Goal: Find specific page/section: Find specific page/section

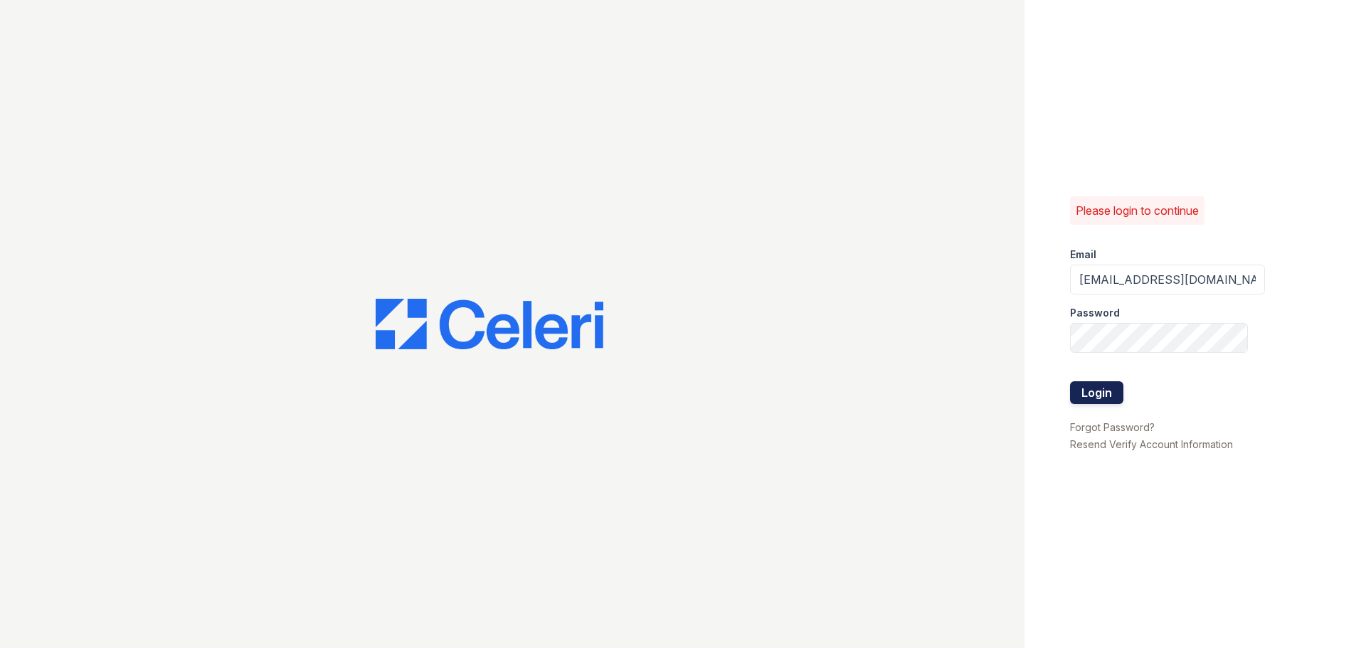
click at [1099, 388] on button "Login" at bounding box center [1096, 392] width 53 height 23
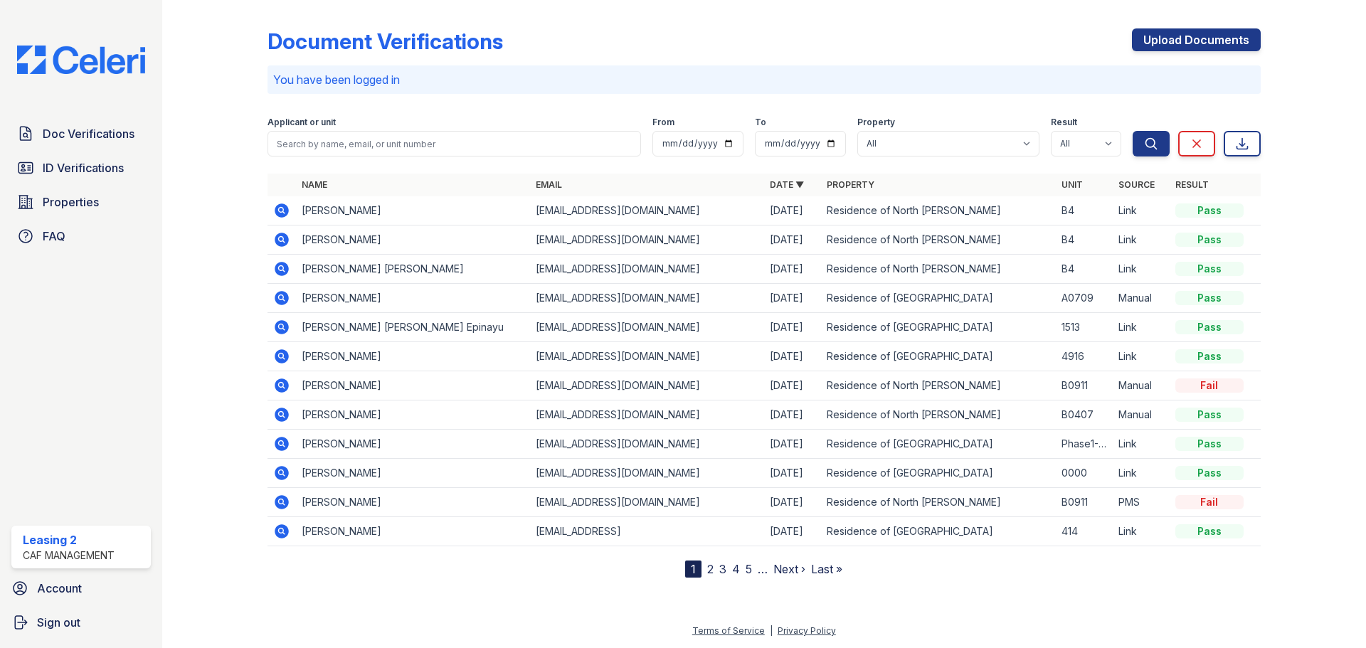
click at [1280, 307] on div at bounding box center [1302, 292] width 83 height 572
click at [98, 144] on link "Doc Verifications" at bounding box center [80, 134] width 139 height 28
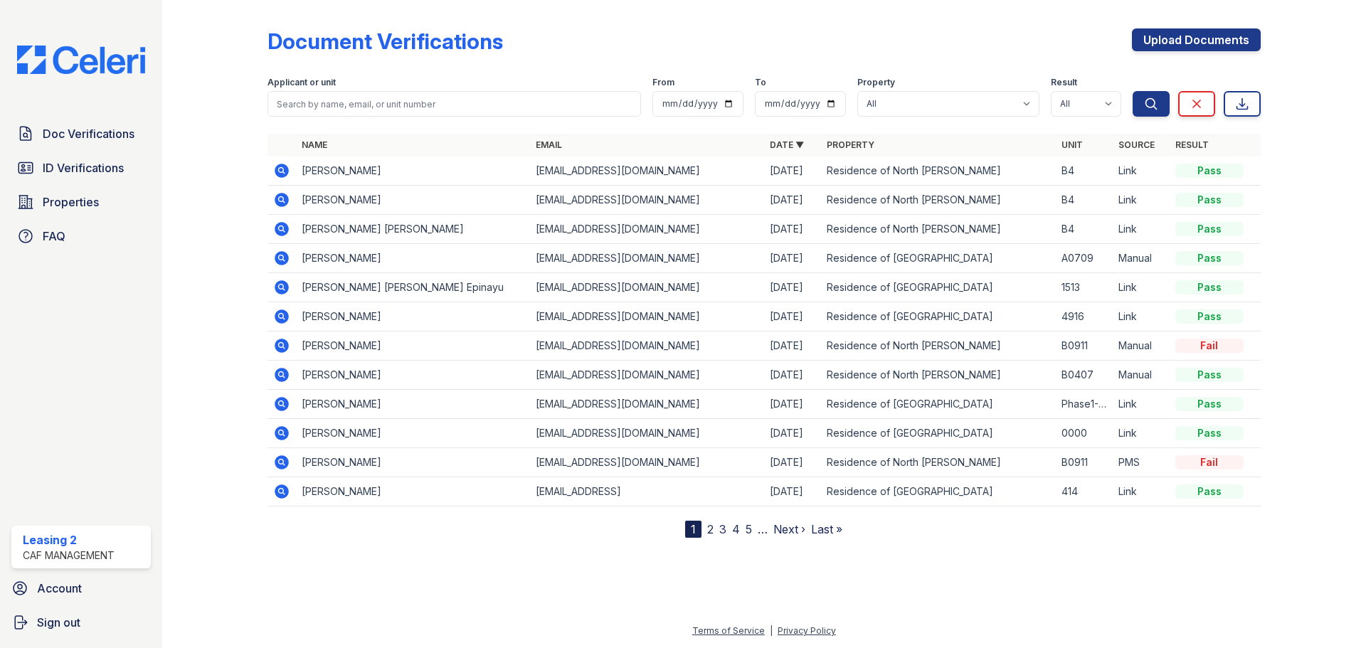
click at [107, 166] on span "ID Verifications" at bounding box center [83, 167] width 81 height 17
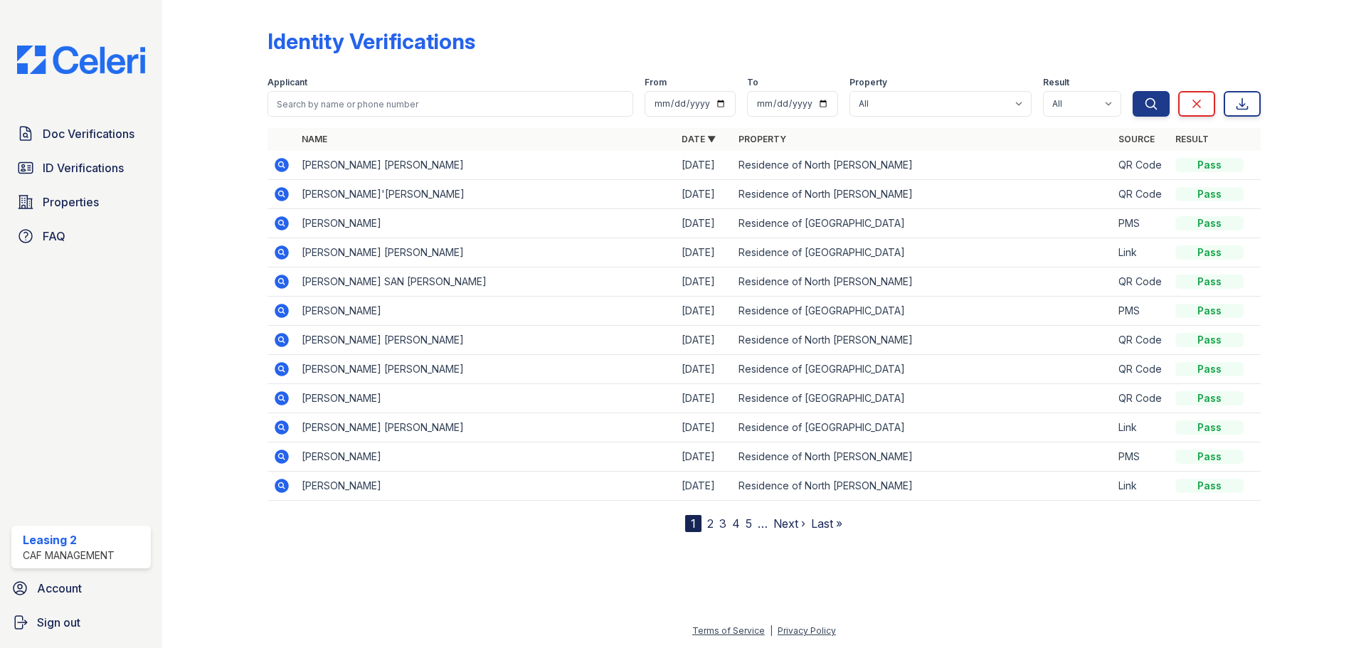
click at [1292, 174] on div at bounding box center [1302, 269] width 83 height 527
